Goal: Communication & Community: Answer question/provide support

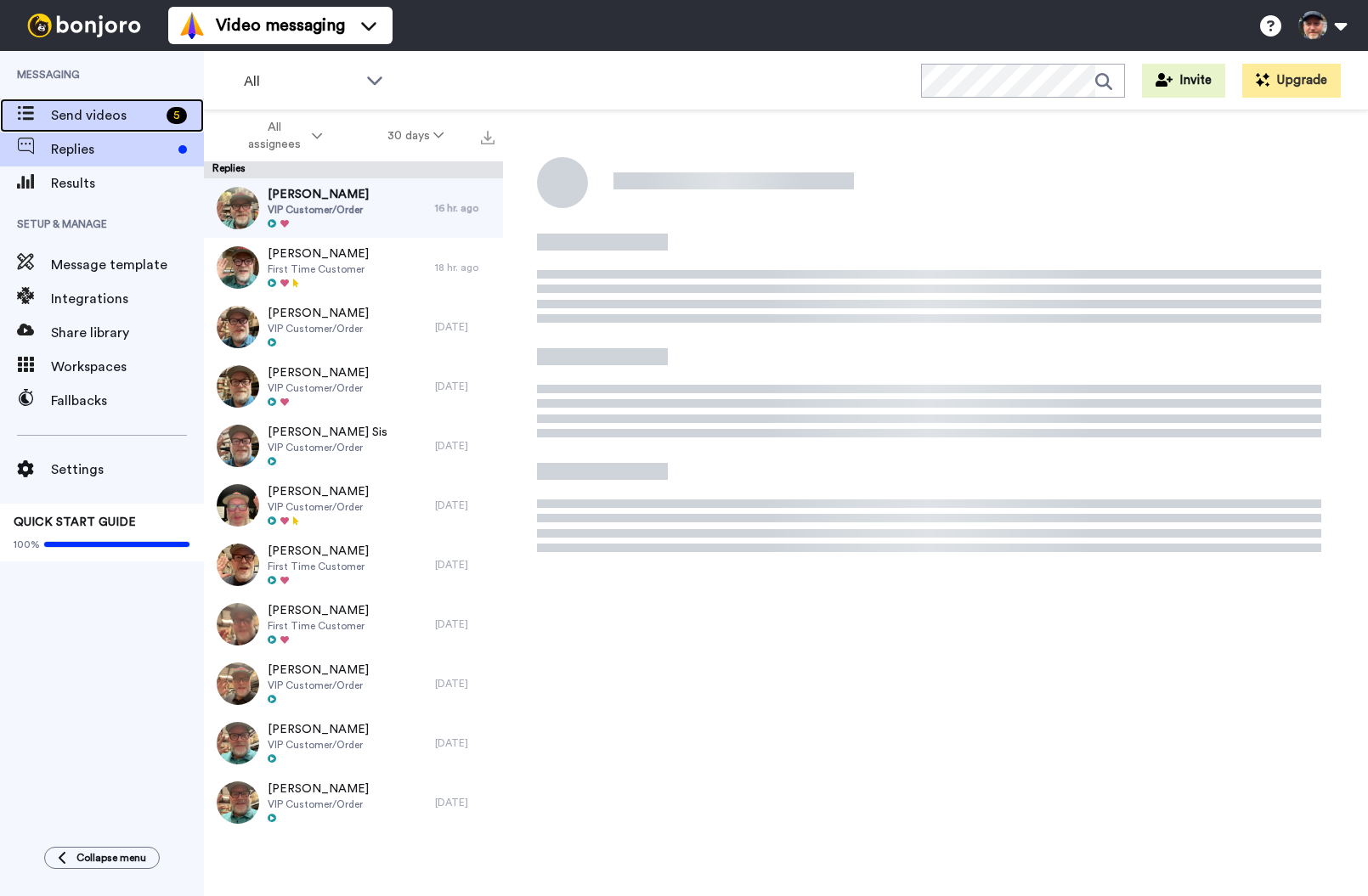
click at [63, 114] on span "Send videos" at bounding box center [105, 116] width 109 height 21
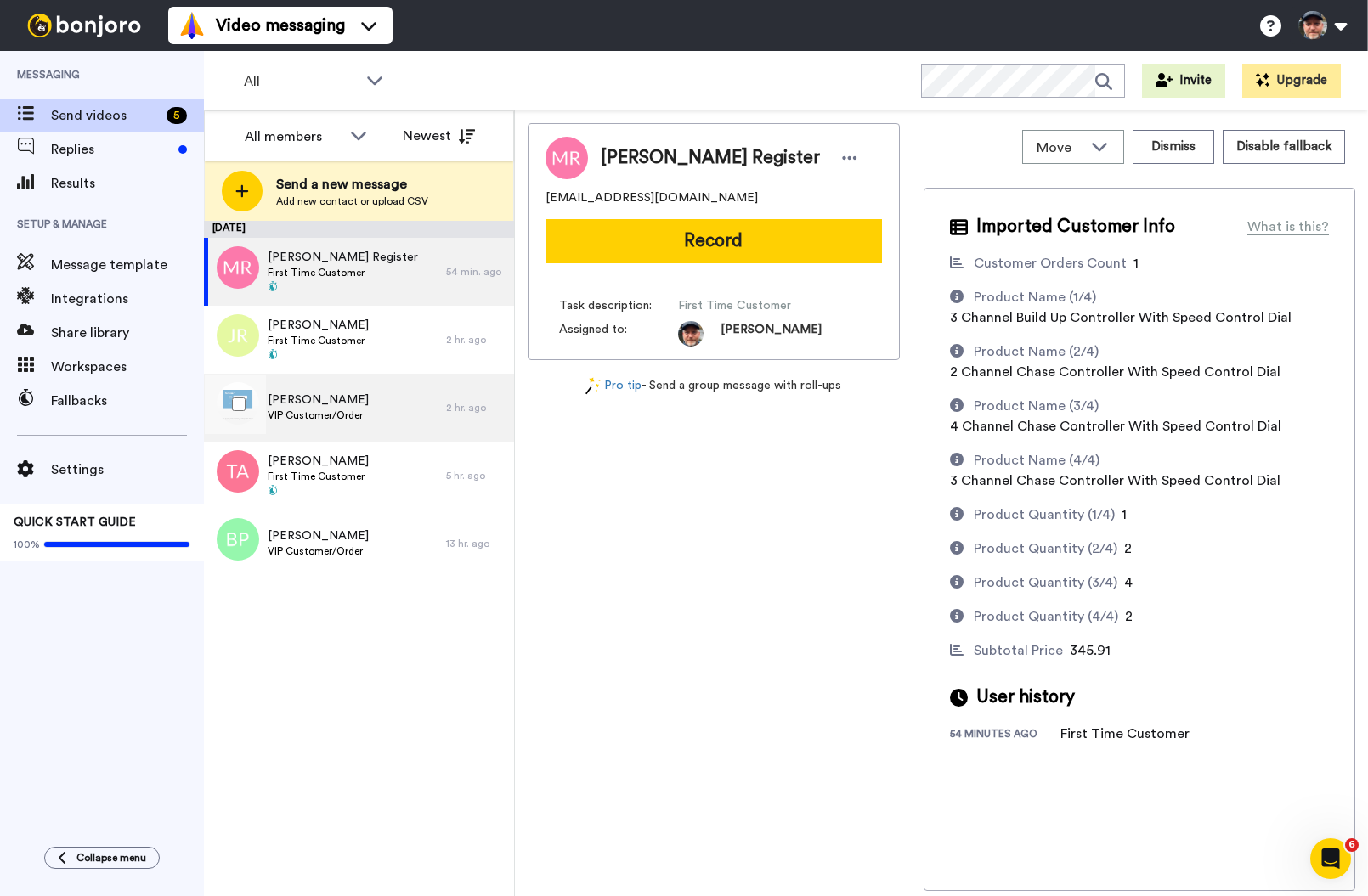
click at [372, 405] on div "Tracie Haage VIP Customer/Order" at bounding box center [325, 408] width 242 height 68
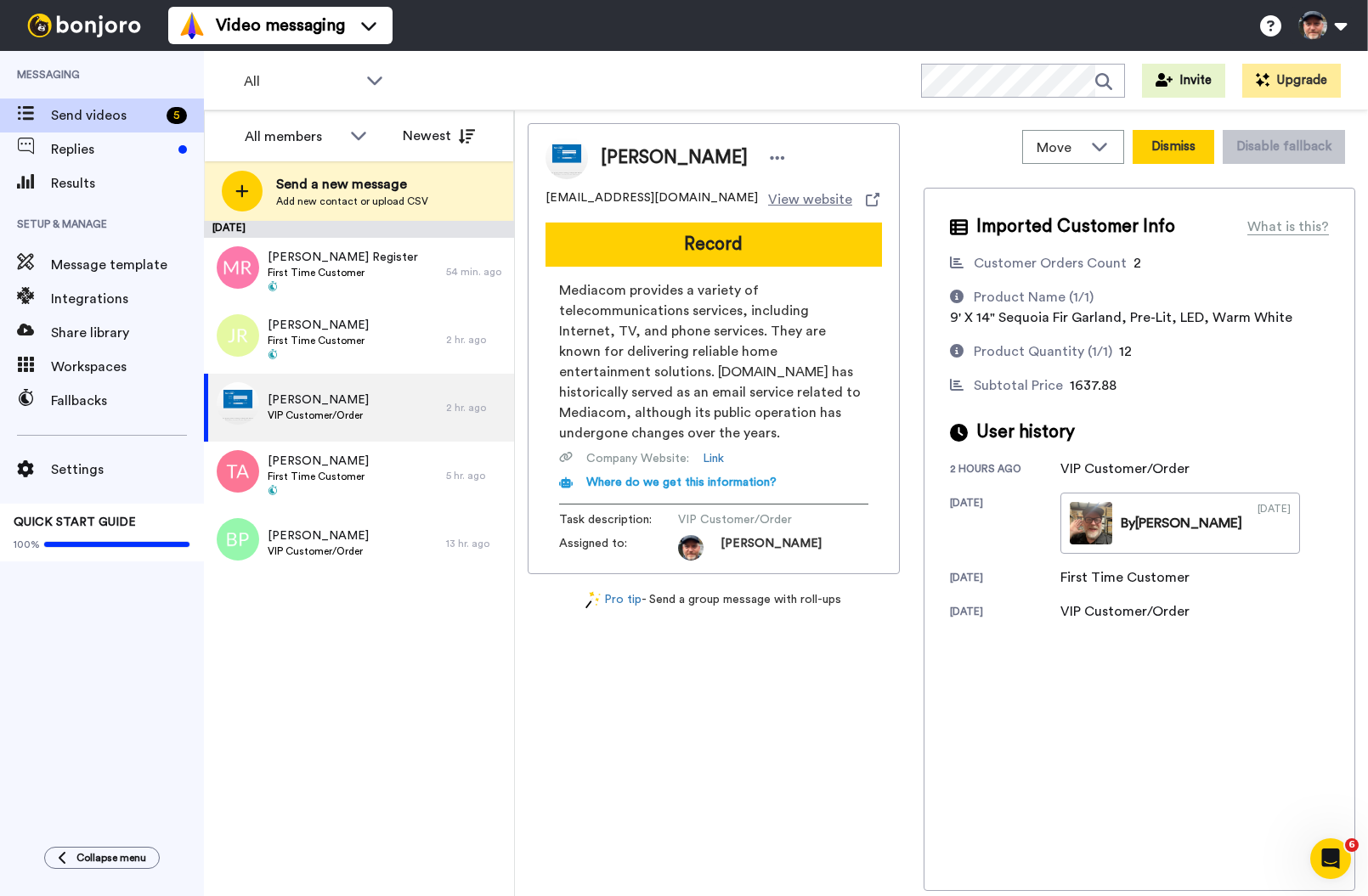
click at [1171, 148] on button "Dismiss" at bounding box center [1173, 147] width 81 height 34
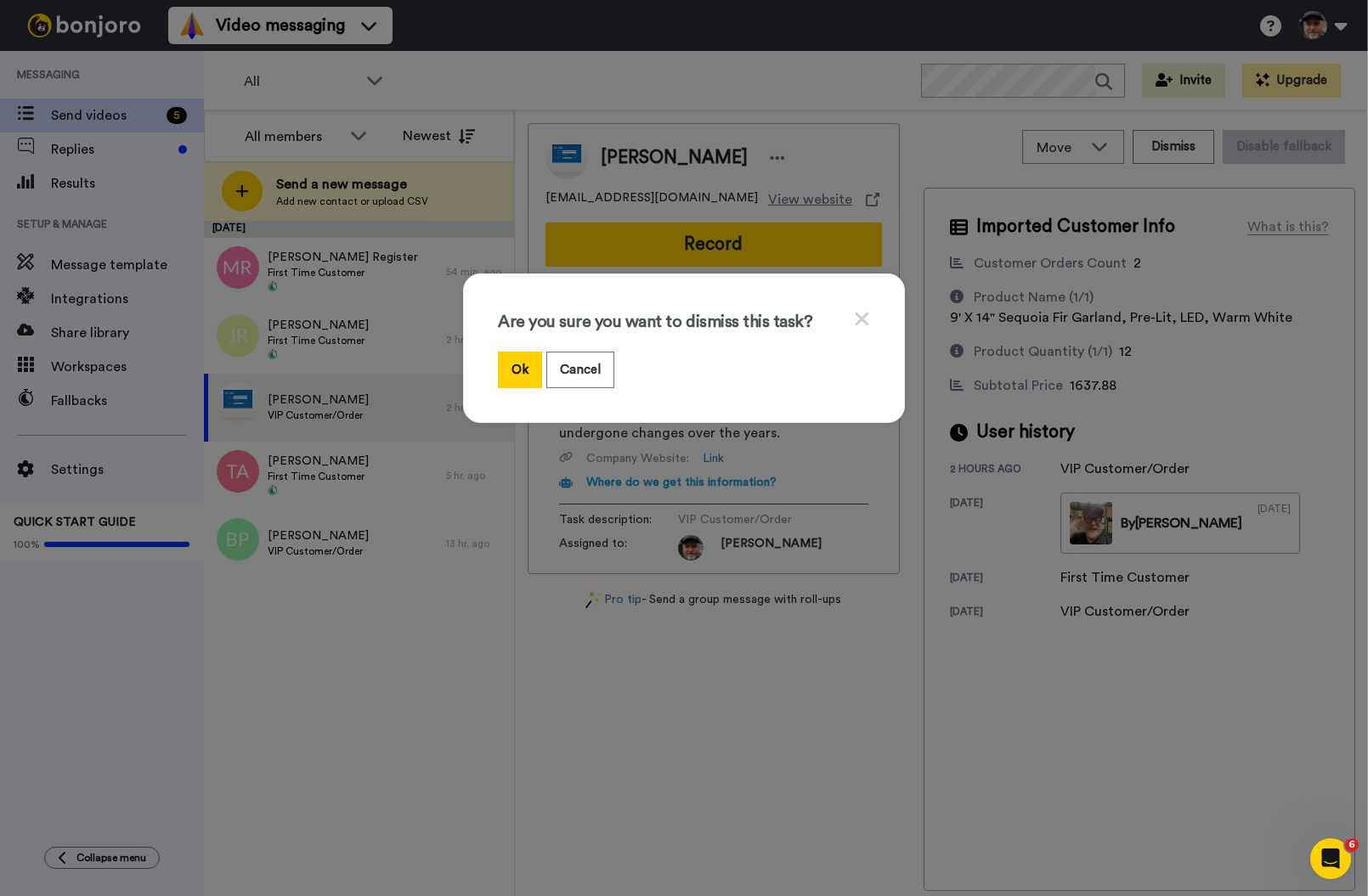
drag, startPoint x: 509, startPoint y: 368, endPoint x: 506, endPoint y: 391, distance: 23.2
click at [510, 368] on button "Ok" at bounding box center [519, 370] width 44 height 37
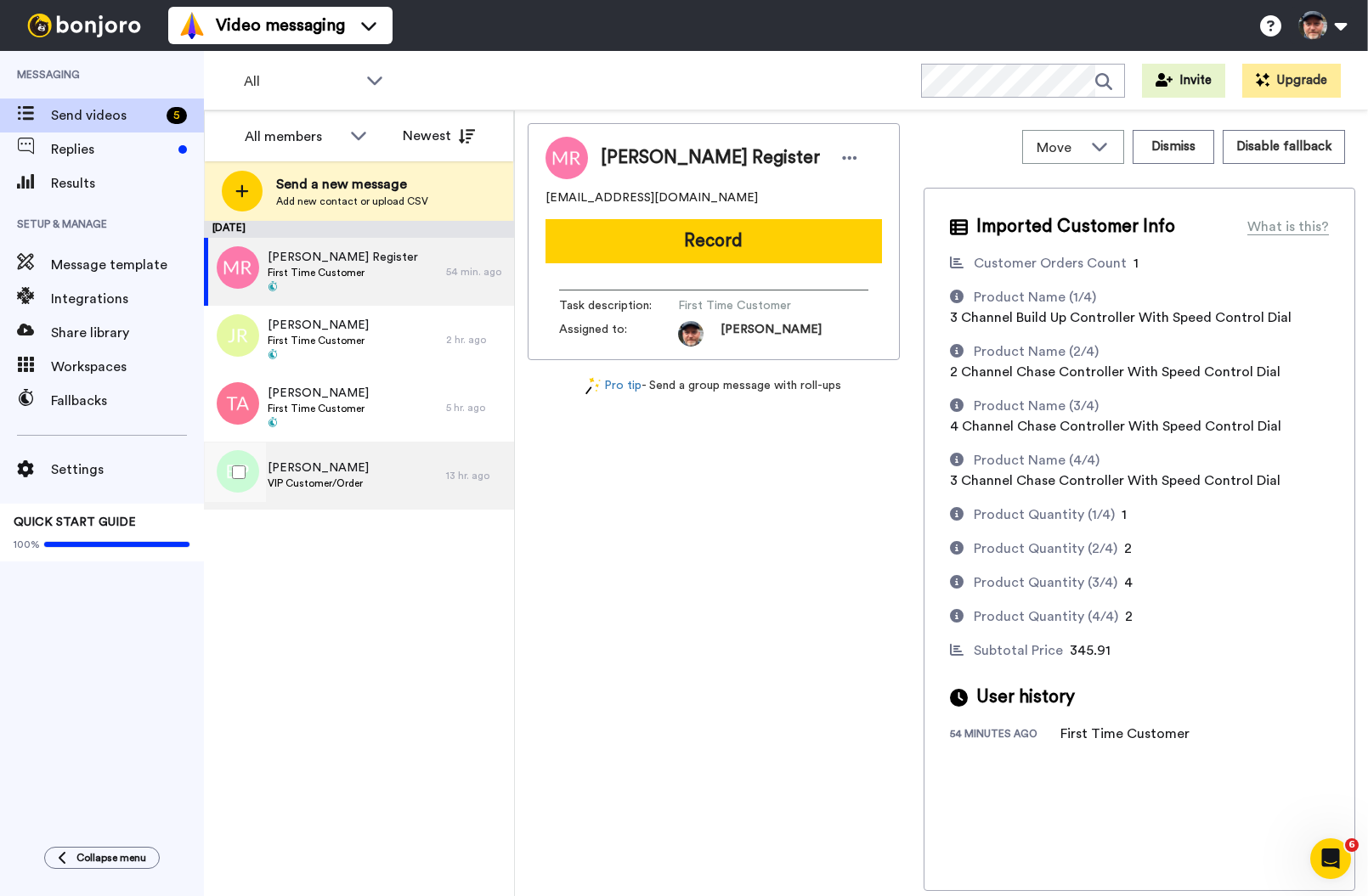
click at [365, 488] on div "BRADLEY POE VIP Customer/Order" at bounding box center [325, 476] width 242 height 68
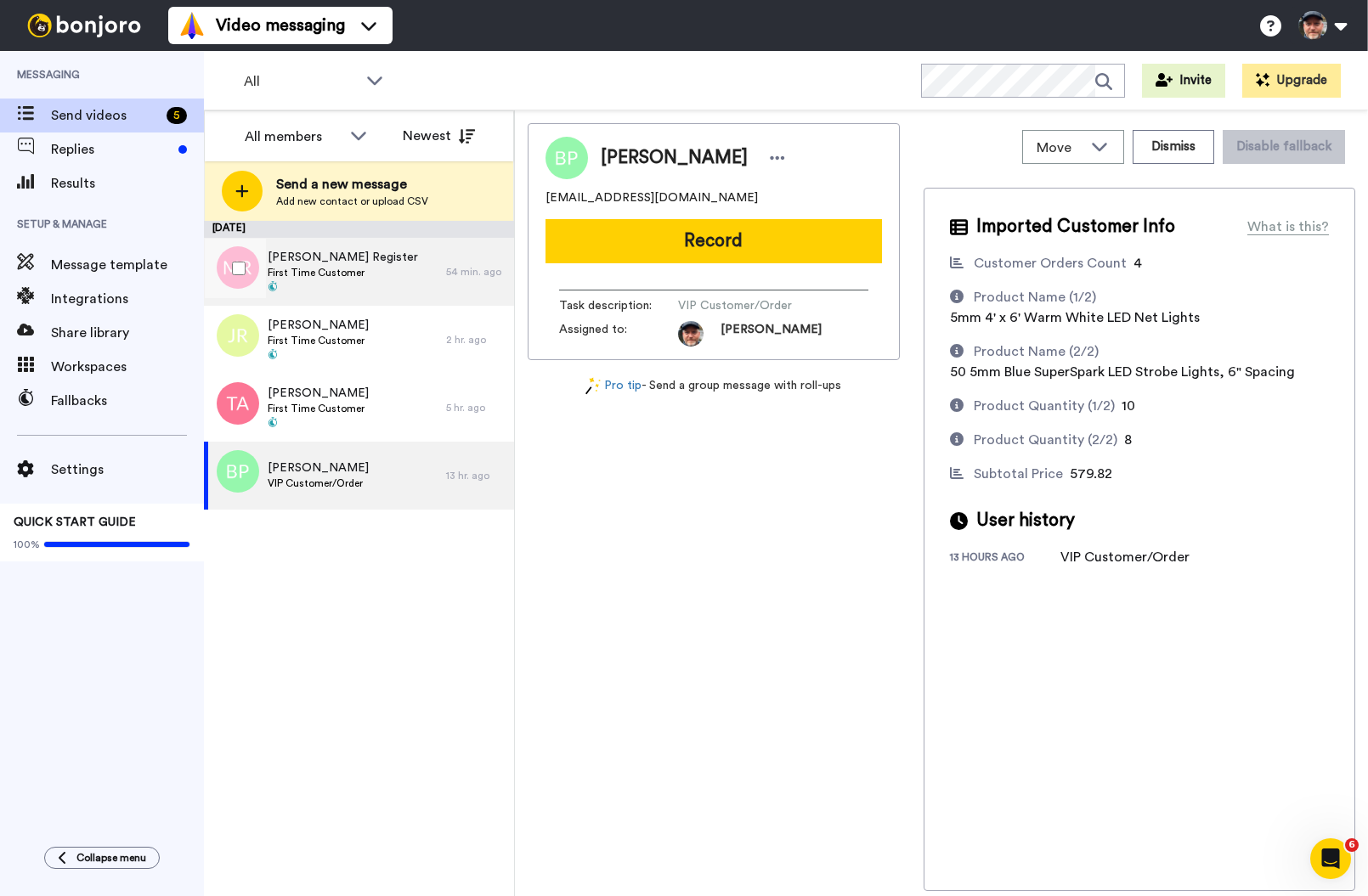
click at [363, 279] on div "Michael Register First Time Customer" at bounding box center [325, 272] width 242 height 68
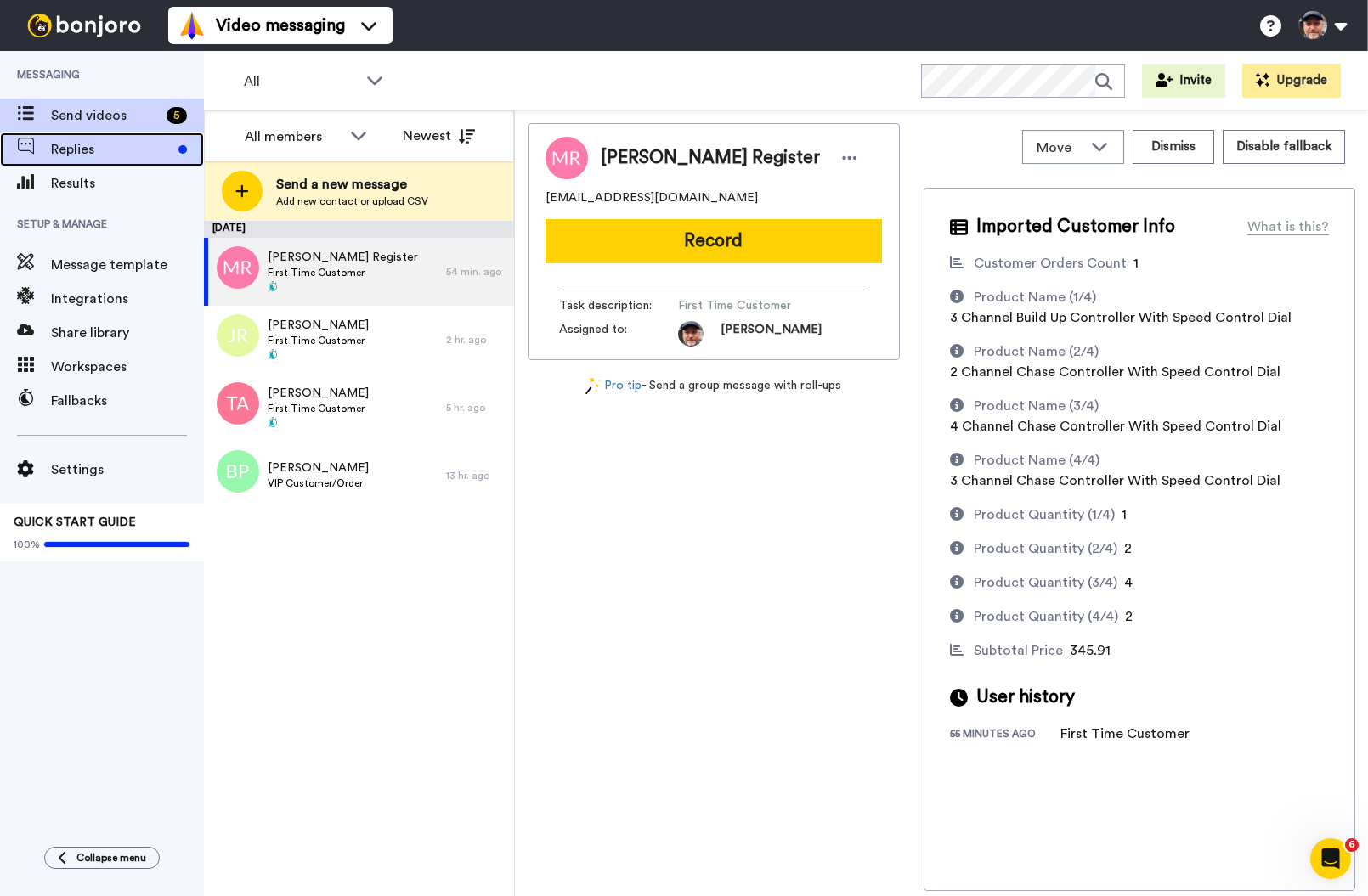
click at [85, 150] on span "Replies" at bounding box center [111, 150] width 121 height 21
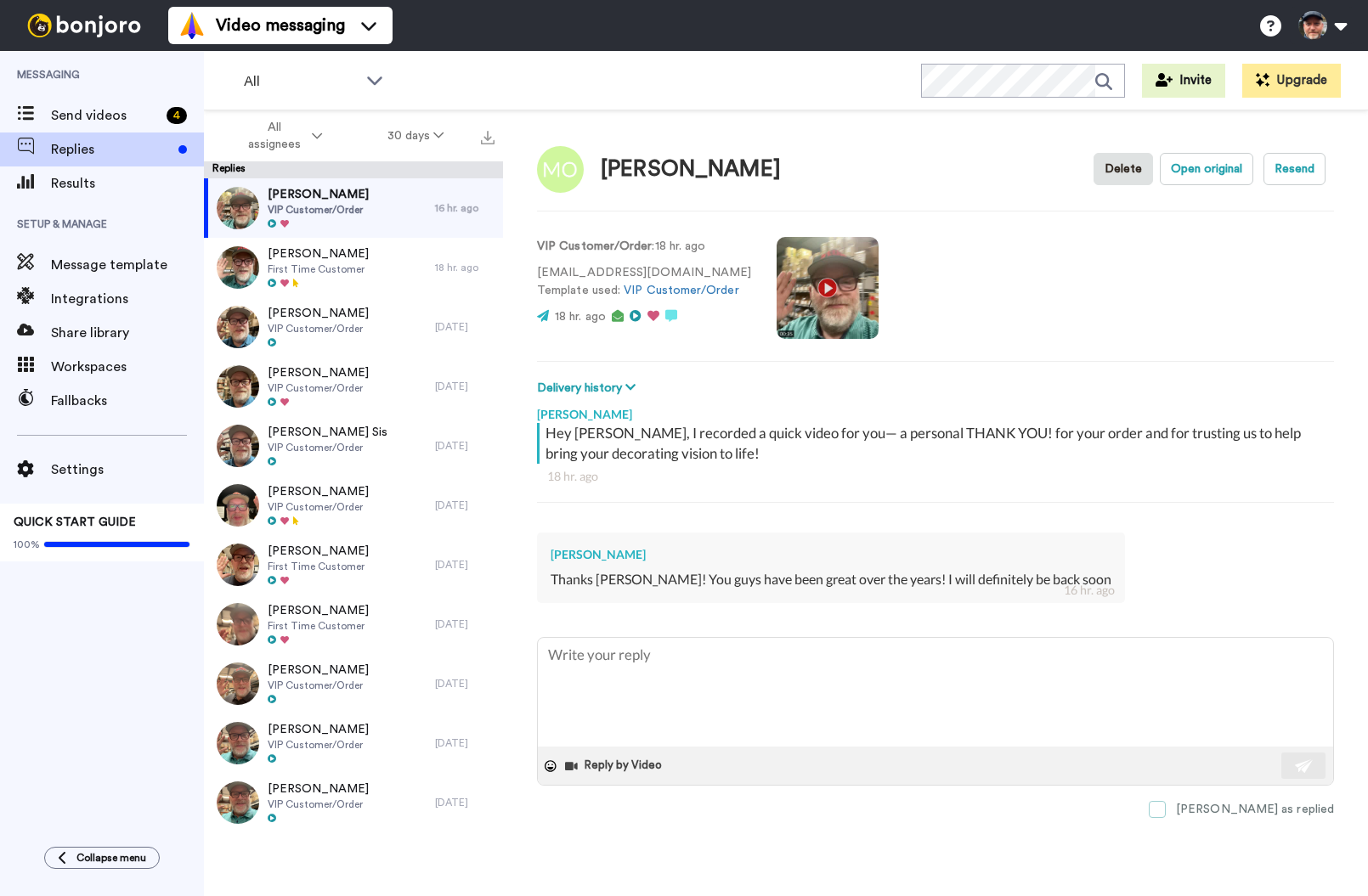
click at [1166, 814] on span at bounding box center [1157, 810] width 17 height 17
type textarea "x"
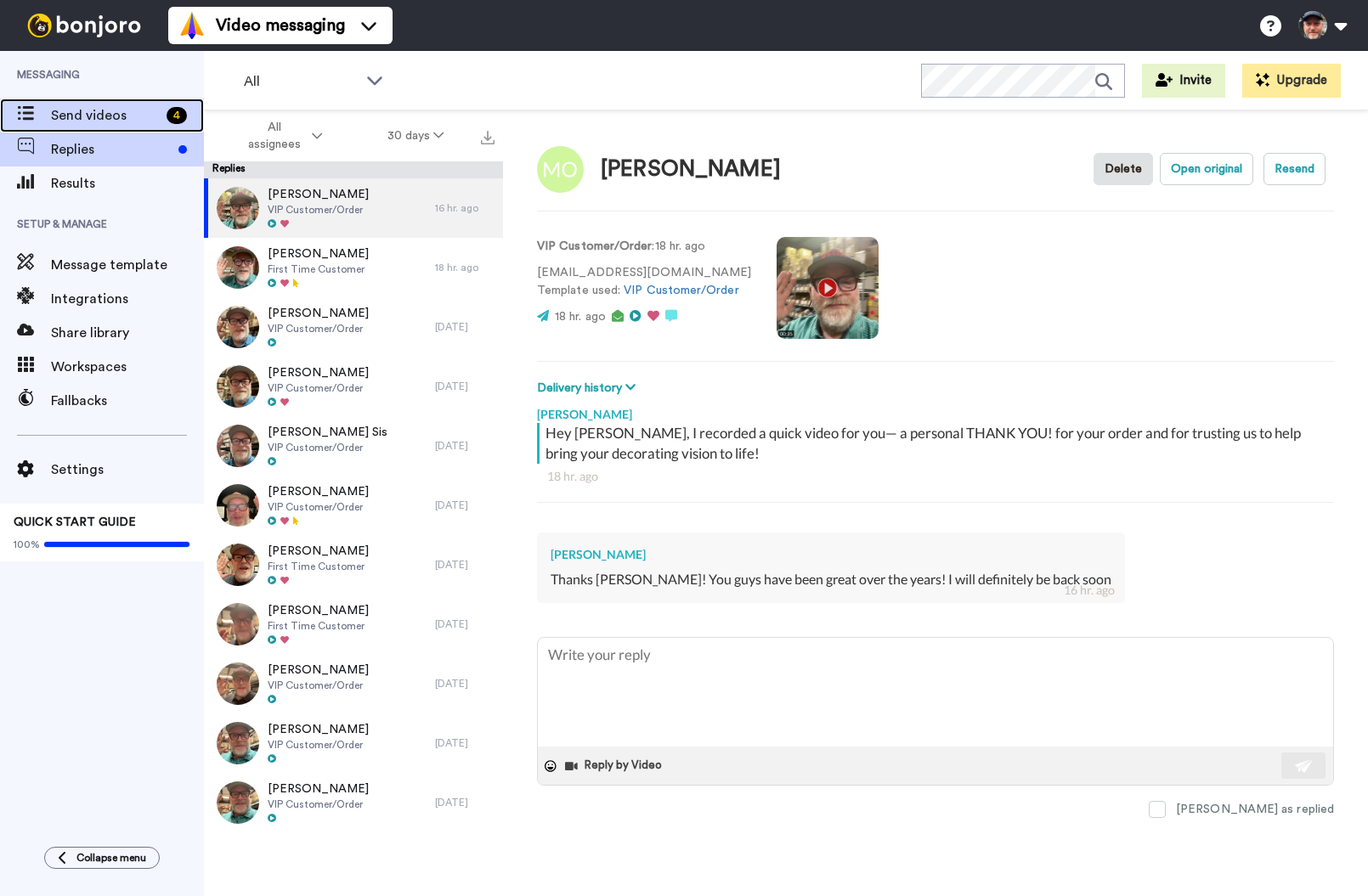
click at [74, 123] on span "Send videos" at bounding box center [105, 116] width 109 height 21
